Goal: Task Accomplishment & Management: Use online tool/utility

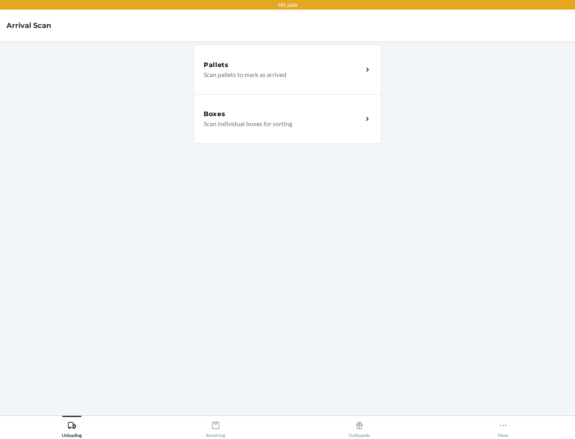
click at [283, 114] on div "Boxes" at bounding box center [283, 114] width 159 height 10
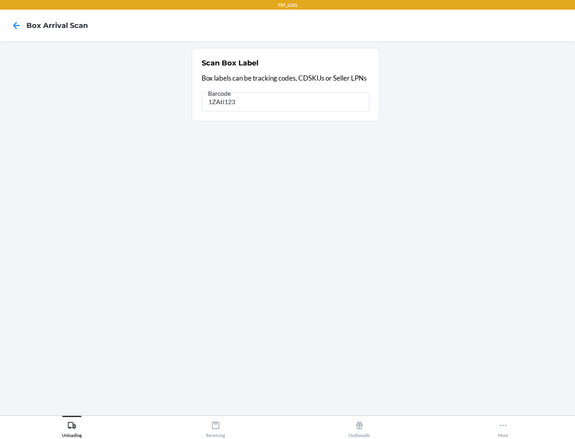
type input "1ZAti123"
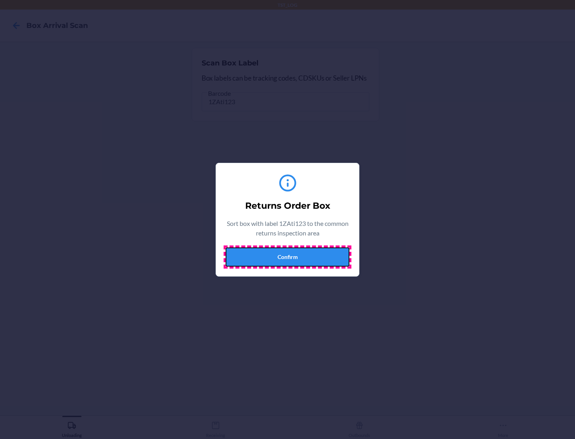
click at [287, 257] on button "Confirm" at bounding box center [288, 257] width 124 height 19
